Goal: Check status

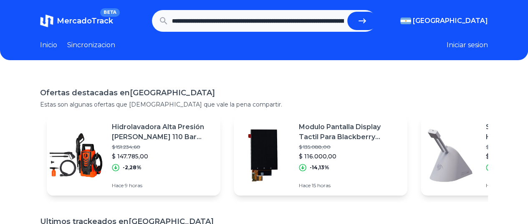
click at [358, 22] on button "submit" at bounding box center [362, 21] width 30 height 18
type input "**********"
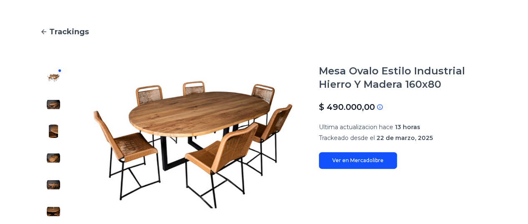
scroll to position [56, 0]
